Goal: Task Accomplishment & Management: Use online tool/utility

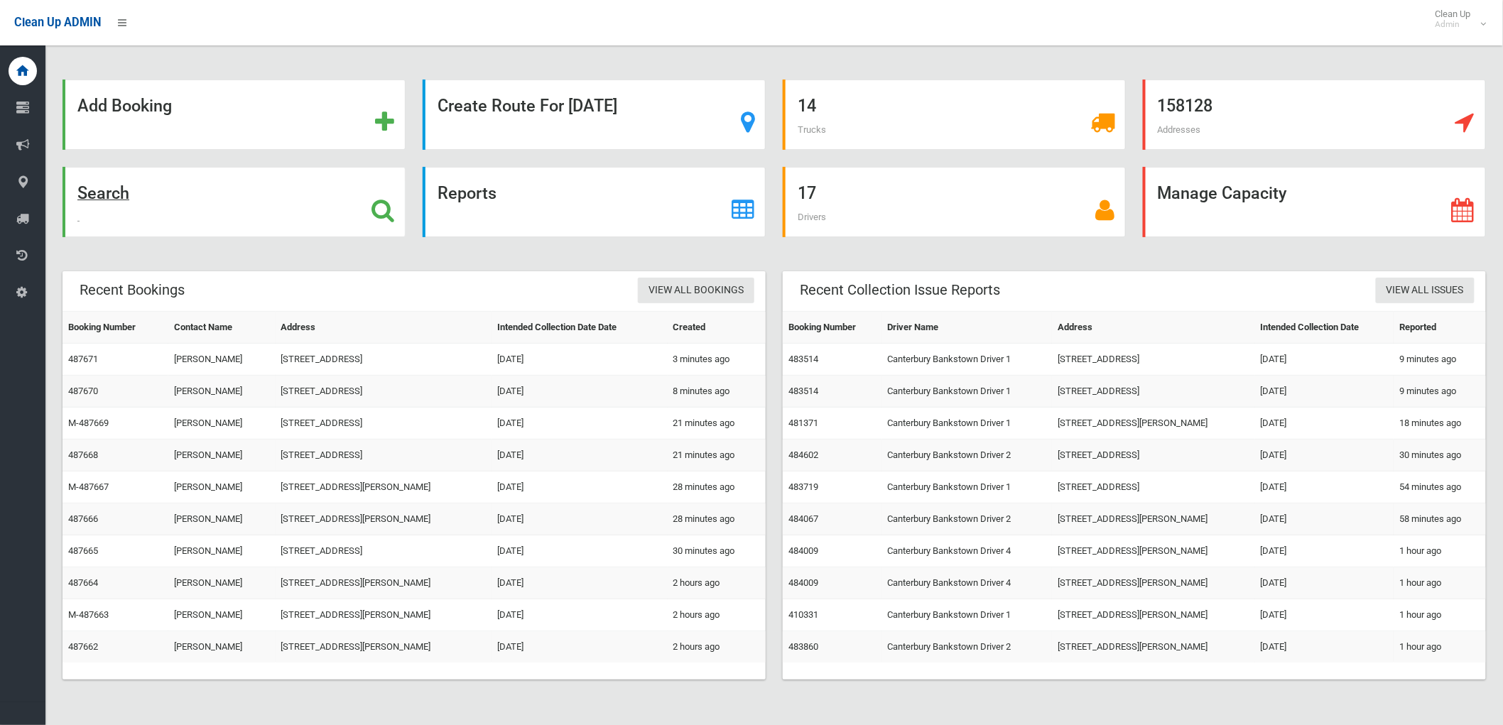
click at [386, 216] on icon at bounding box center [383, 210] width 23 height 24
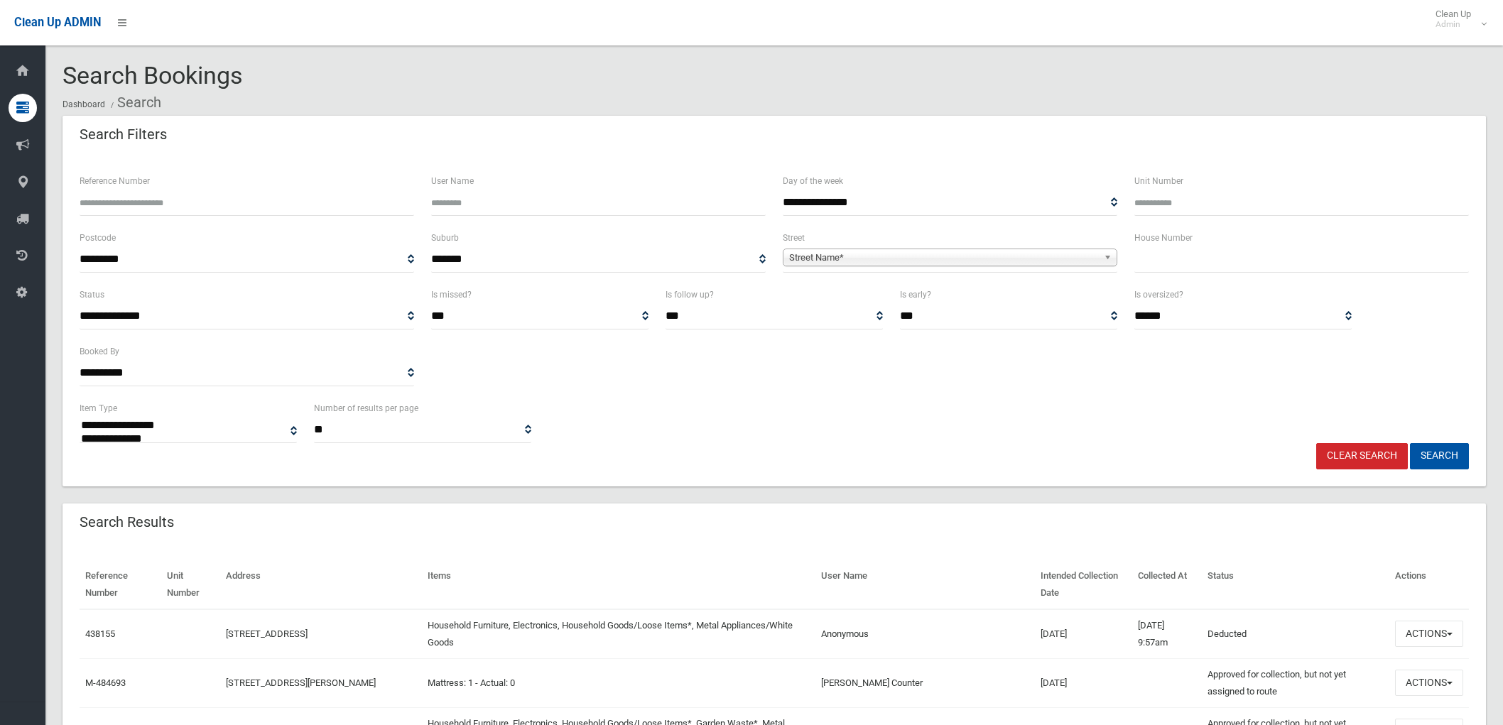
select select
click at [827, 261] on span "Street Name*" at bounding box center [943, 257] width 309 height 17
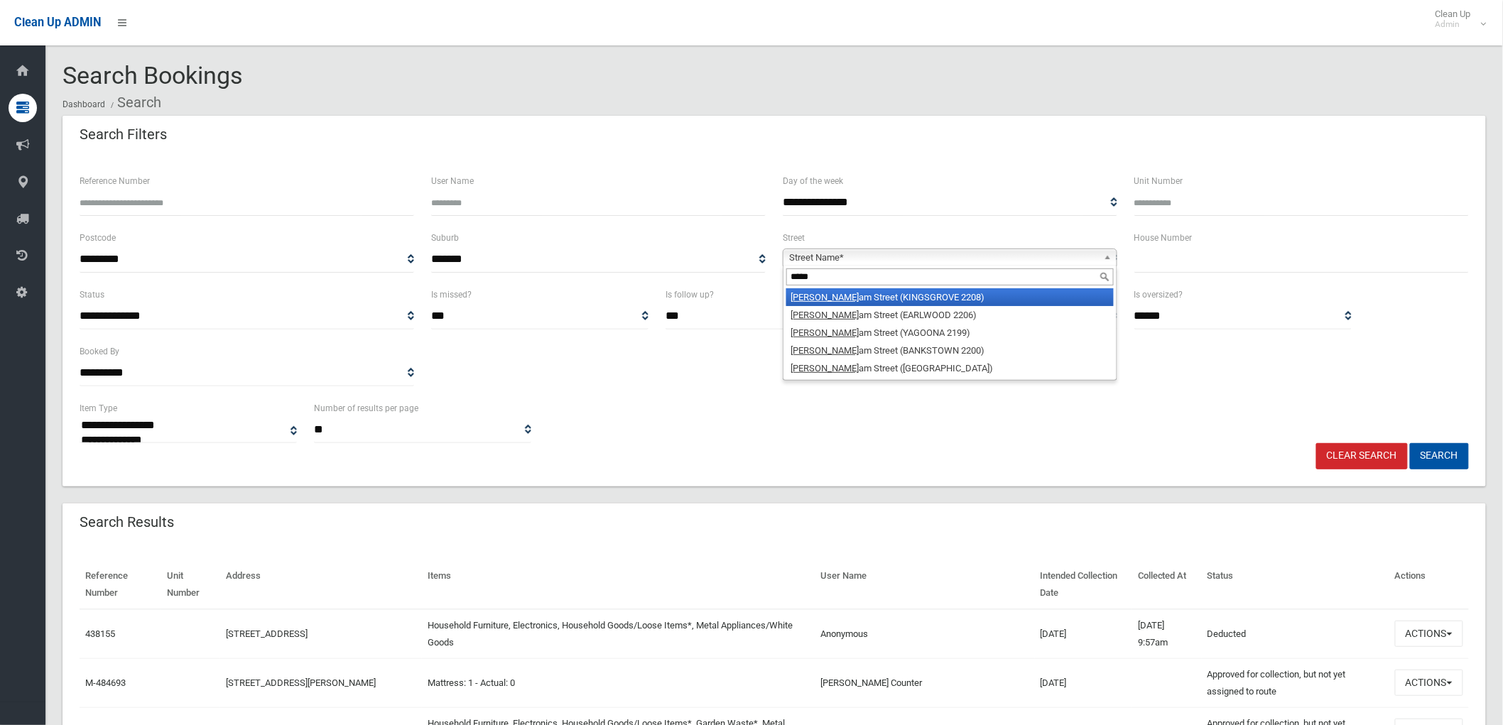
type input "*****"
click at [857, 301] on li "Willi am Street (KINGSGROVE 2208)" at bounding box center [949, 297] width 327 height 18
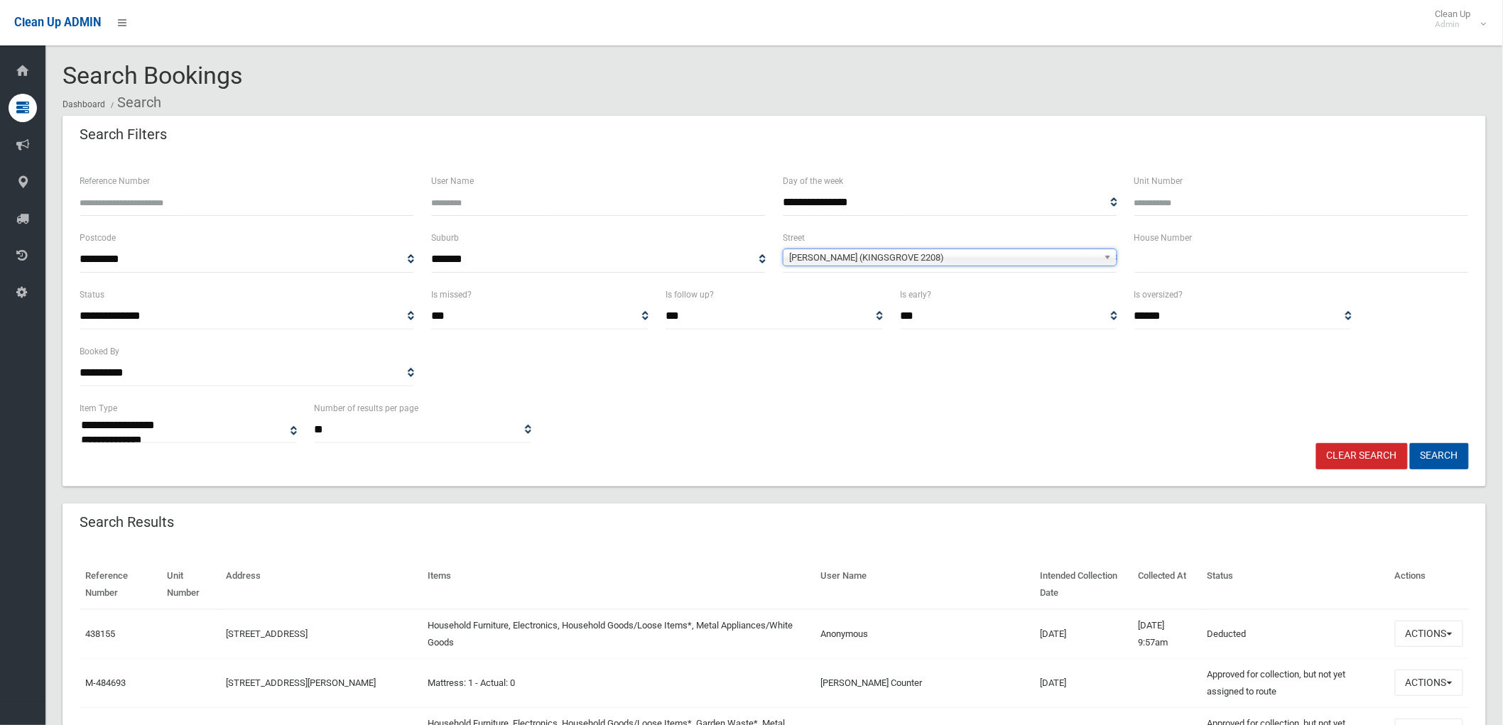
click at [1171, 263] on input "text" at bounding box center [1302, 260] width 335 height 26
type input "***"
click at [1439, 450] on button "Search" at bounding box center [1439, 456] width 59 height 26
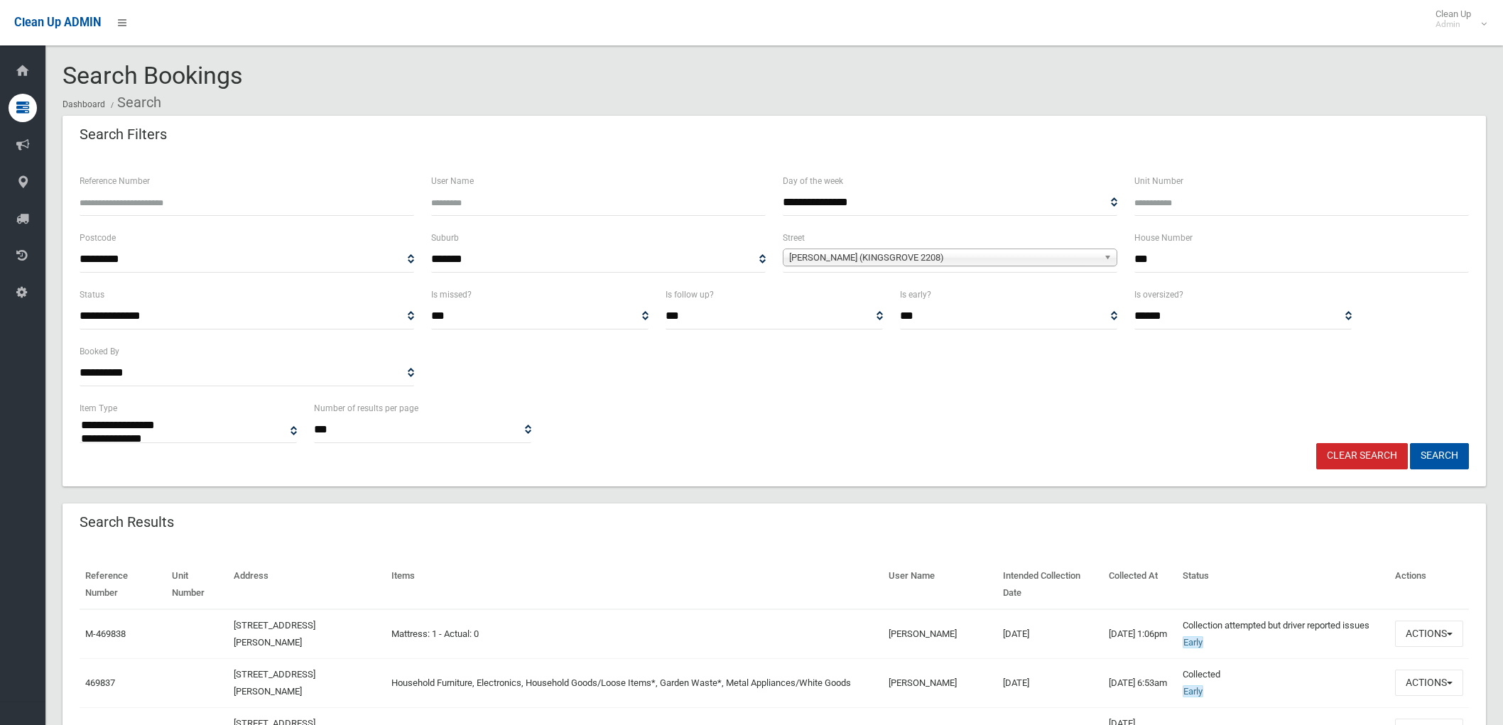
select select
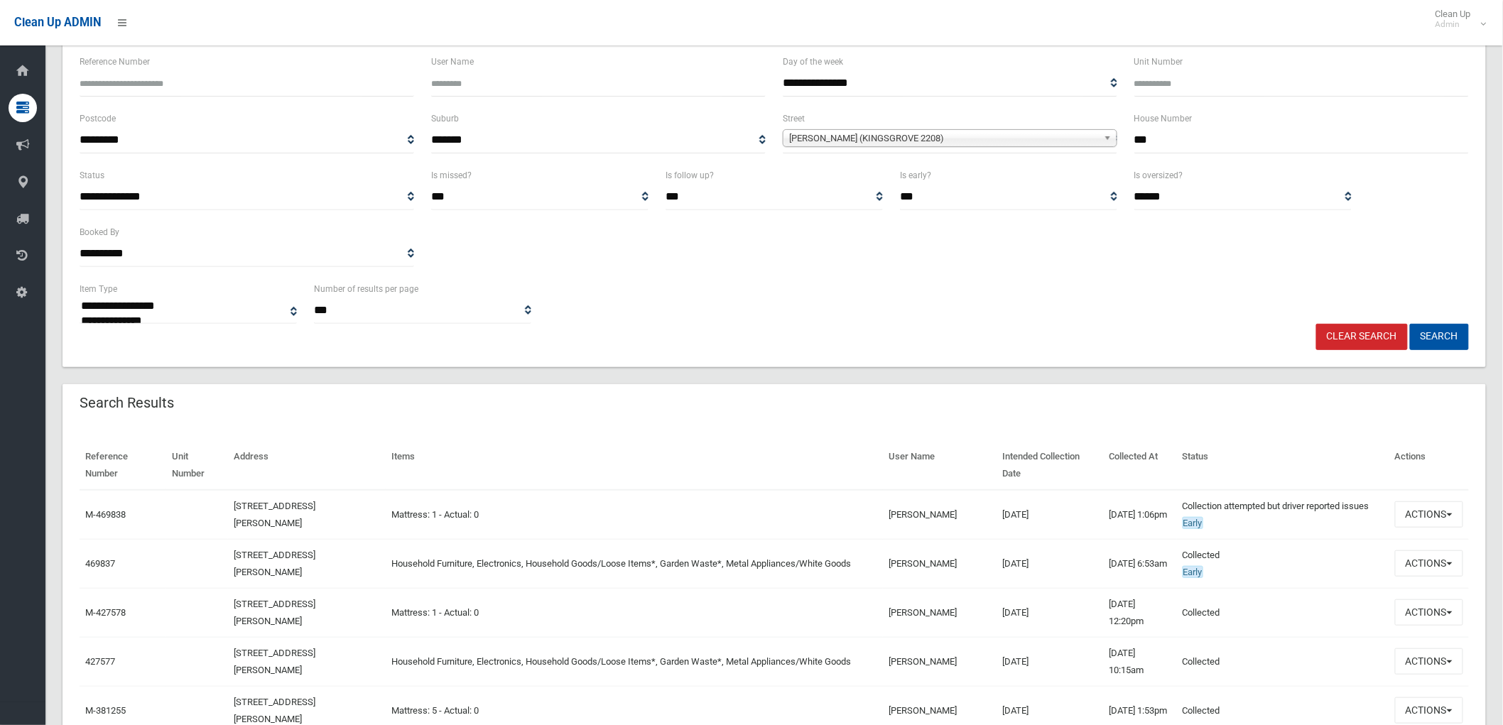
scroll to position [158, 0]
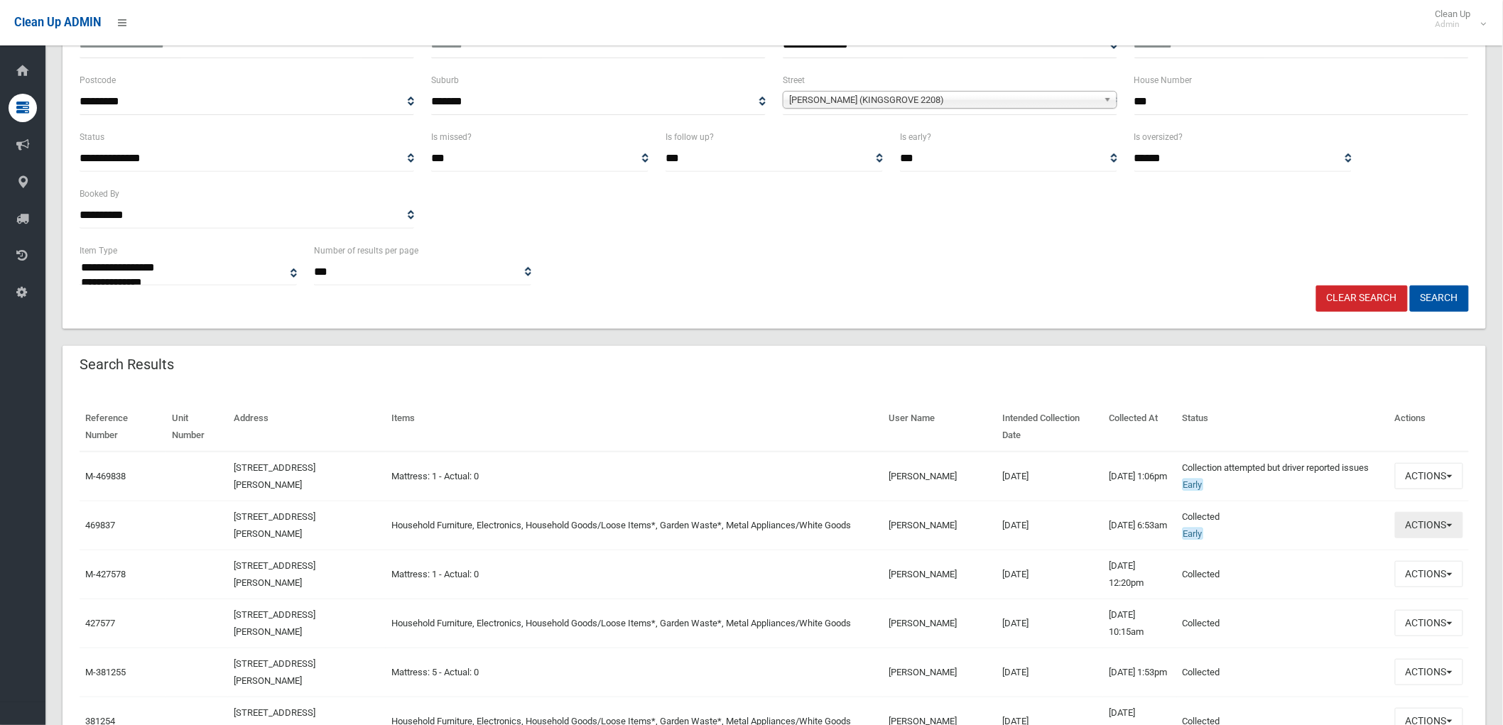
click at [1439, 530] on button "Actions" at bounding box center [1429, 525] width 68 height 26
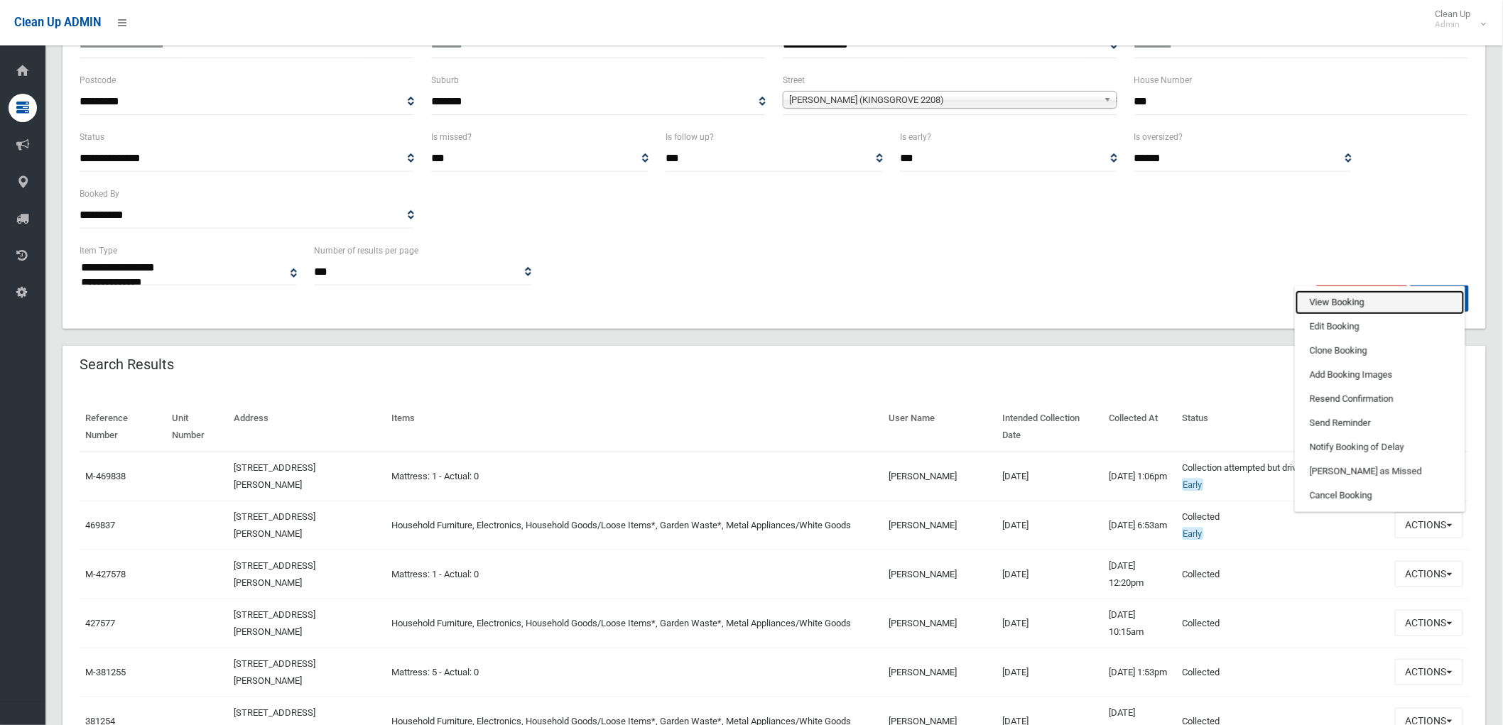
click at [1378, 298] on link "View Booking" at bounding box center [1380, 303] width 169 height 24
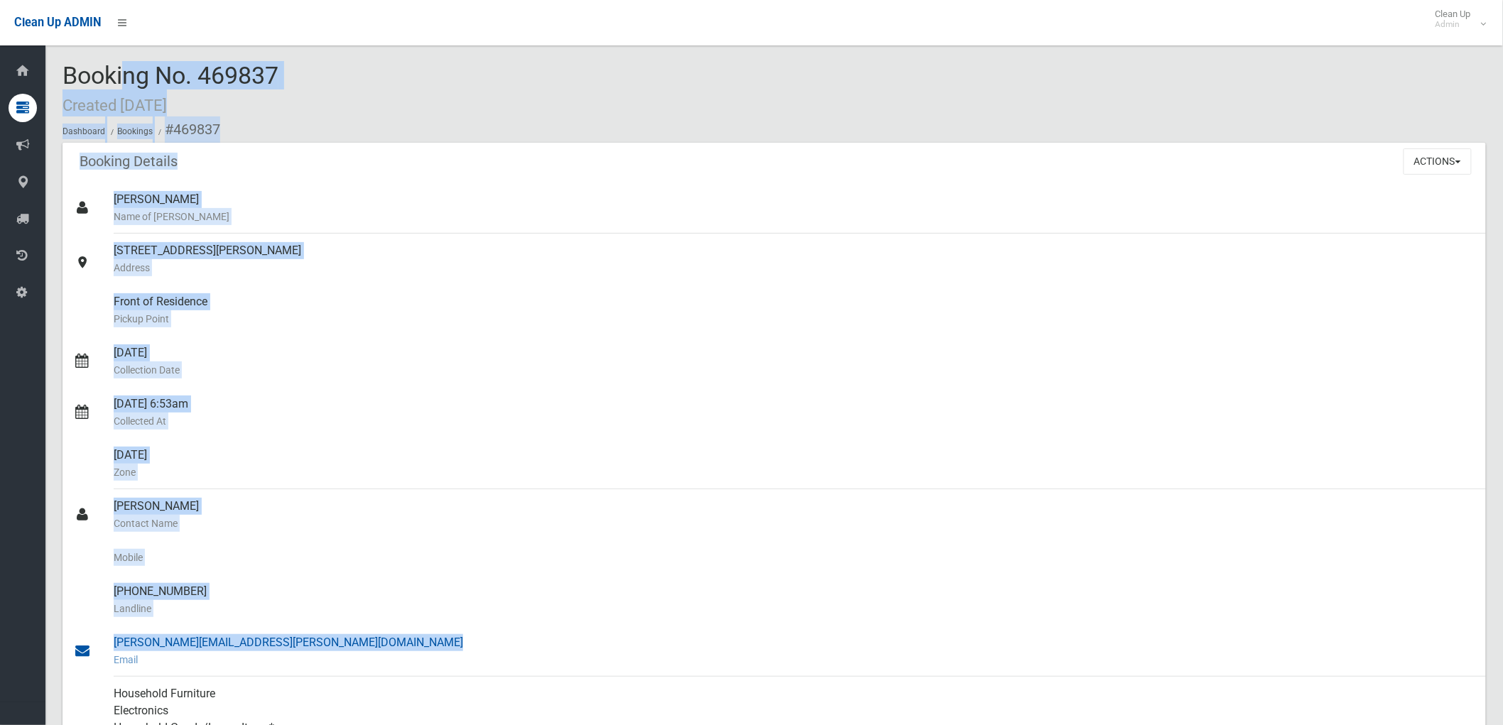
drag, startPoint x: 63, startPoint y: 75, endPoint x: 287, endPoint y: 637, distance: 605.1
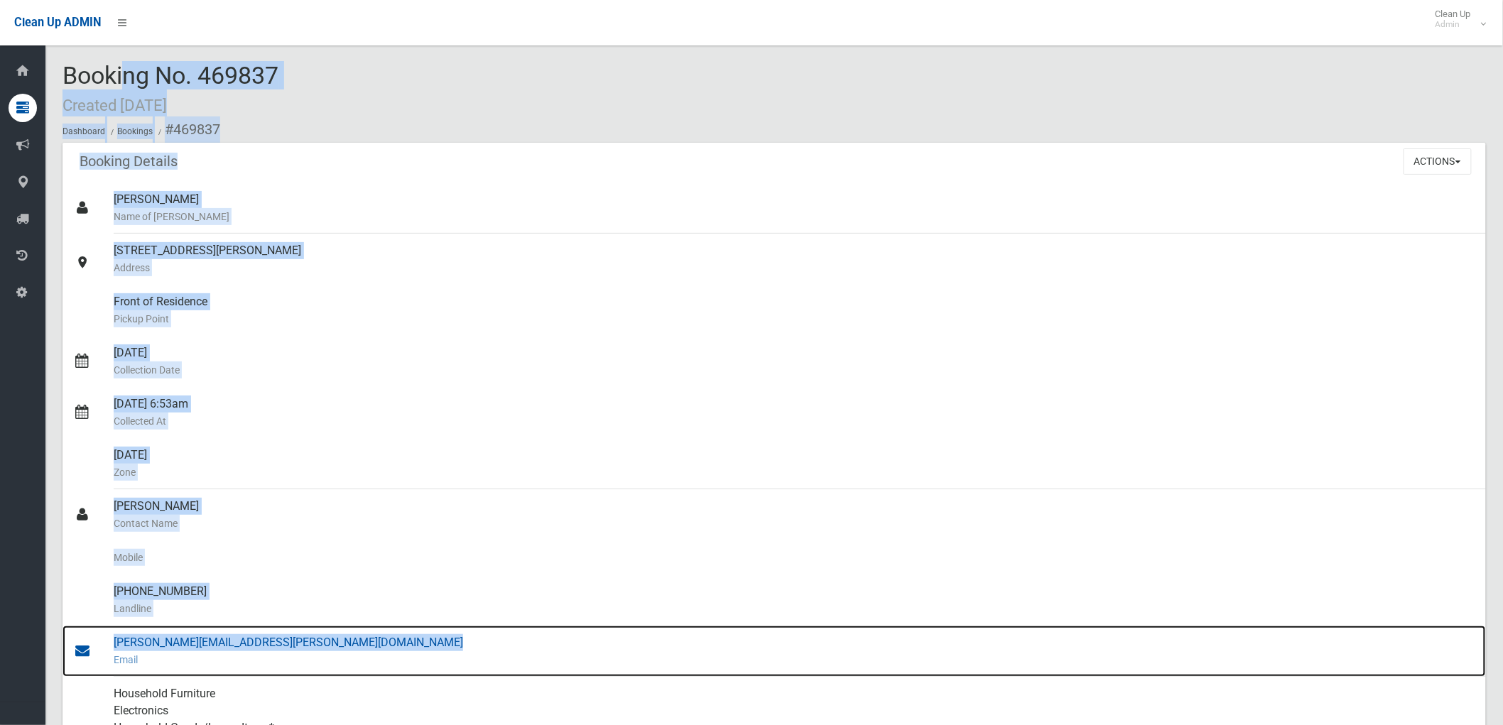
copy section "Booking No. 469837 Created [DATE] Dashboard Bookings #469837 Booking Details Ac…"
